Goal: Transaction & Acquisition: Purchase product/service

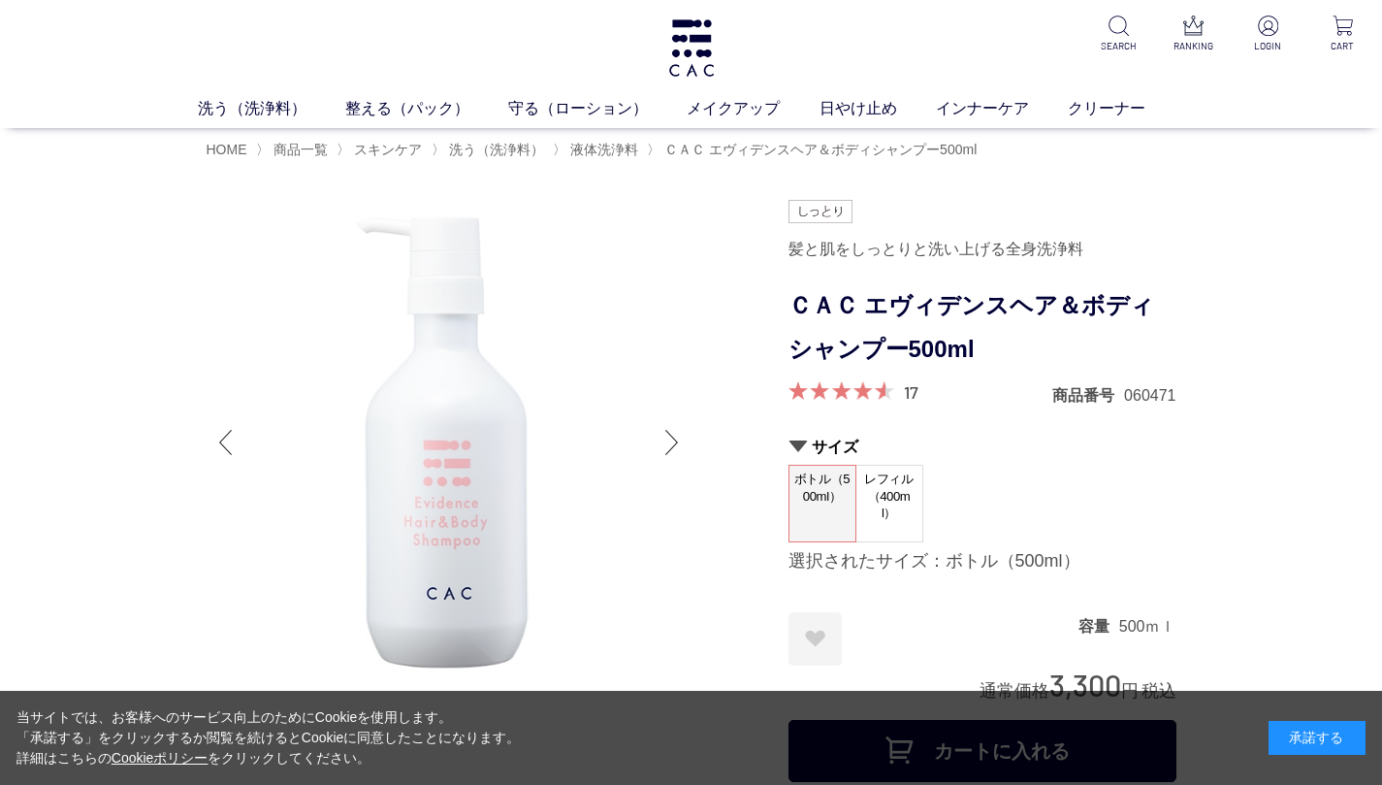
click at [665, 438] on div at bounding box center [672, 442] width 39 height 78
click at [895, 495] on span "レフィル（400ml）" at bounding box center [889, 496] width 66 height 61
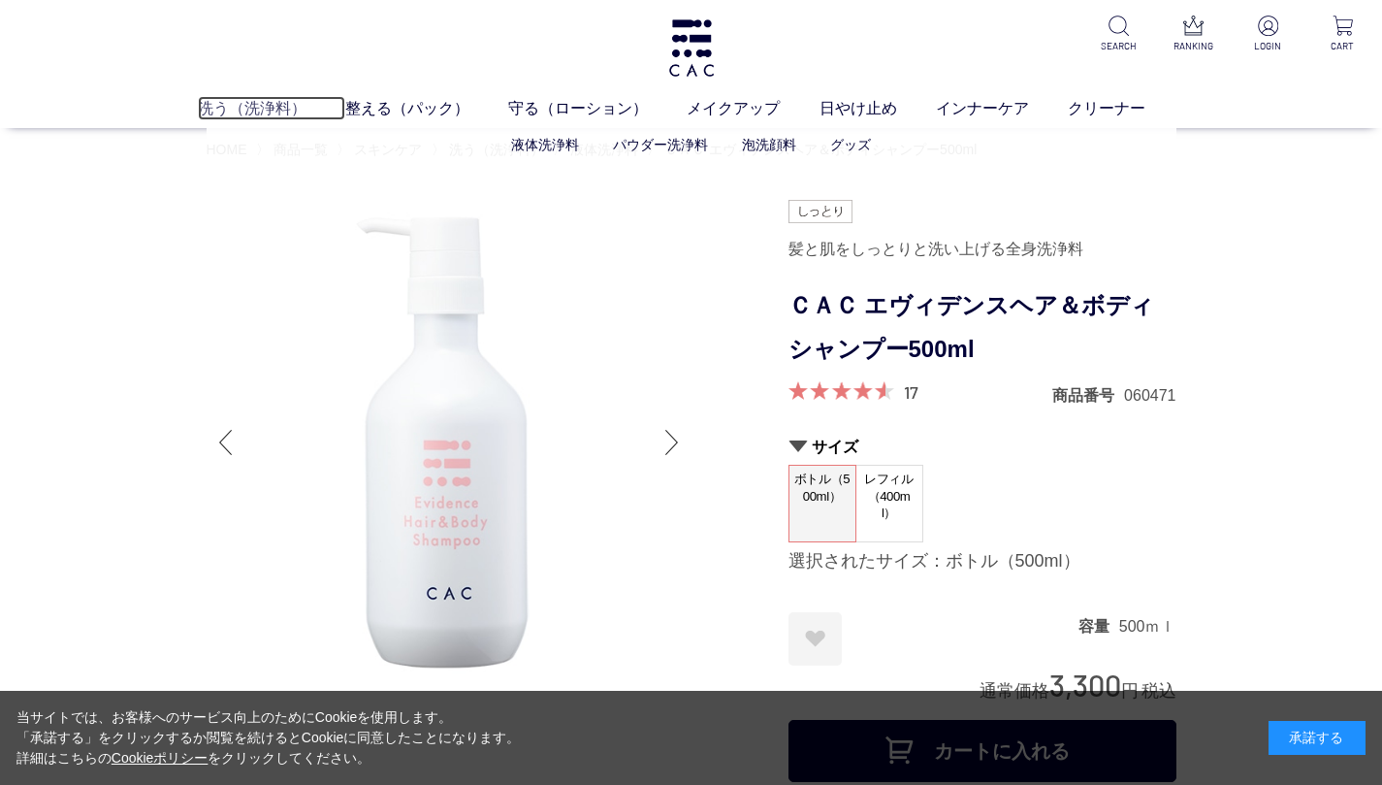
click at [315, 107] on link "洗う（洗浄料）" at bounding box center [271, 107] width 147 height 23
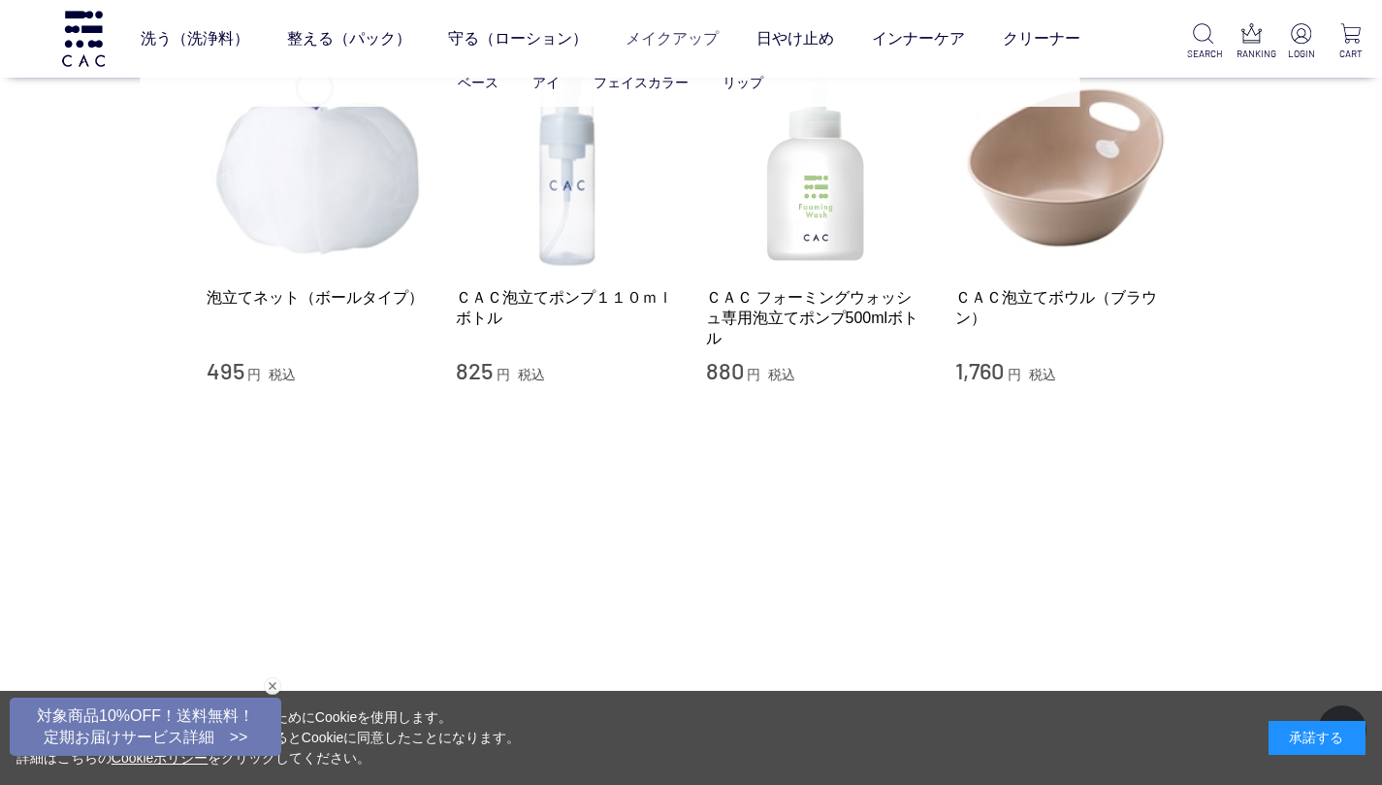
scroll to position [2134, 0]
